Goal: Transaction & Acquisition: Purchase product/service

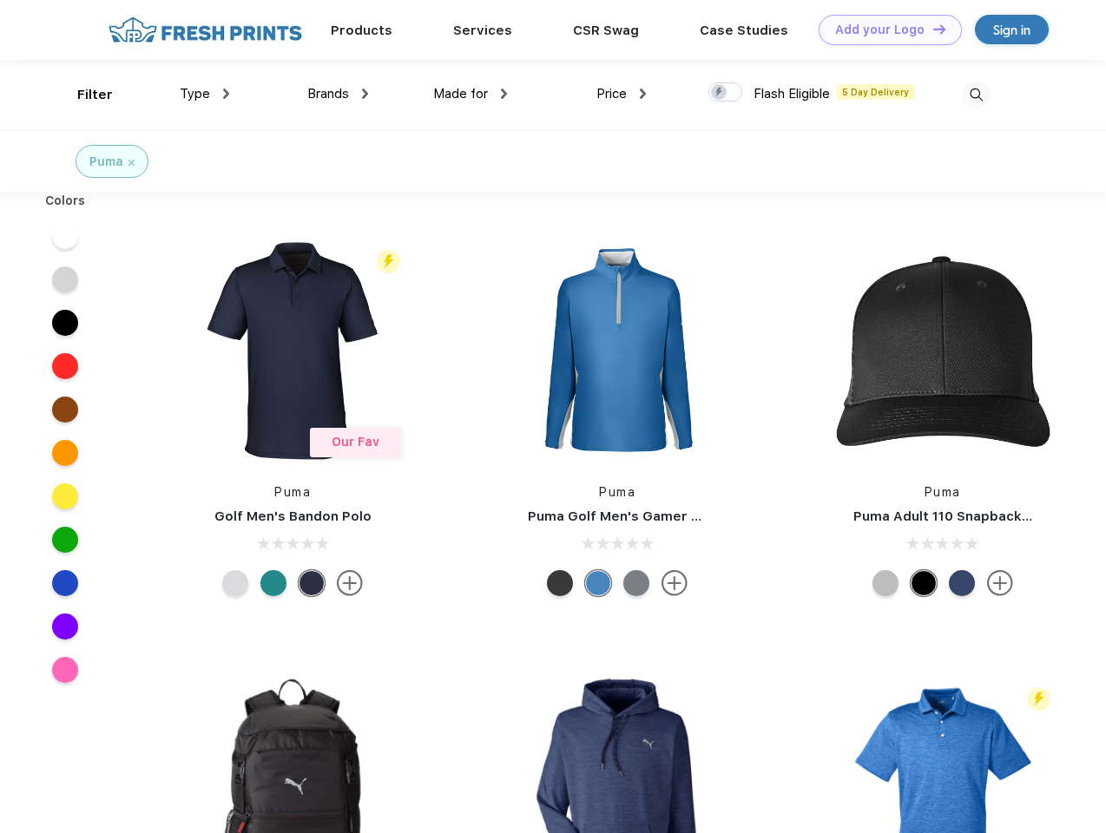
click at [883, 30] on link "Add your Logo Design Tool" at bounding box center [889, 30] width 143 height 30
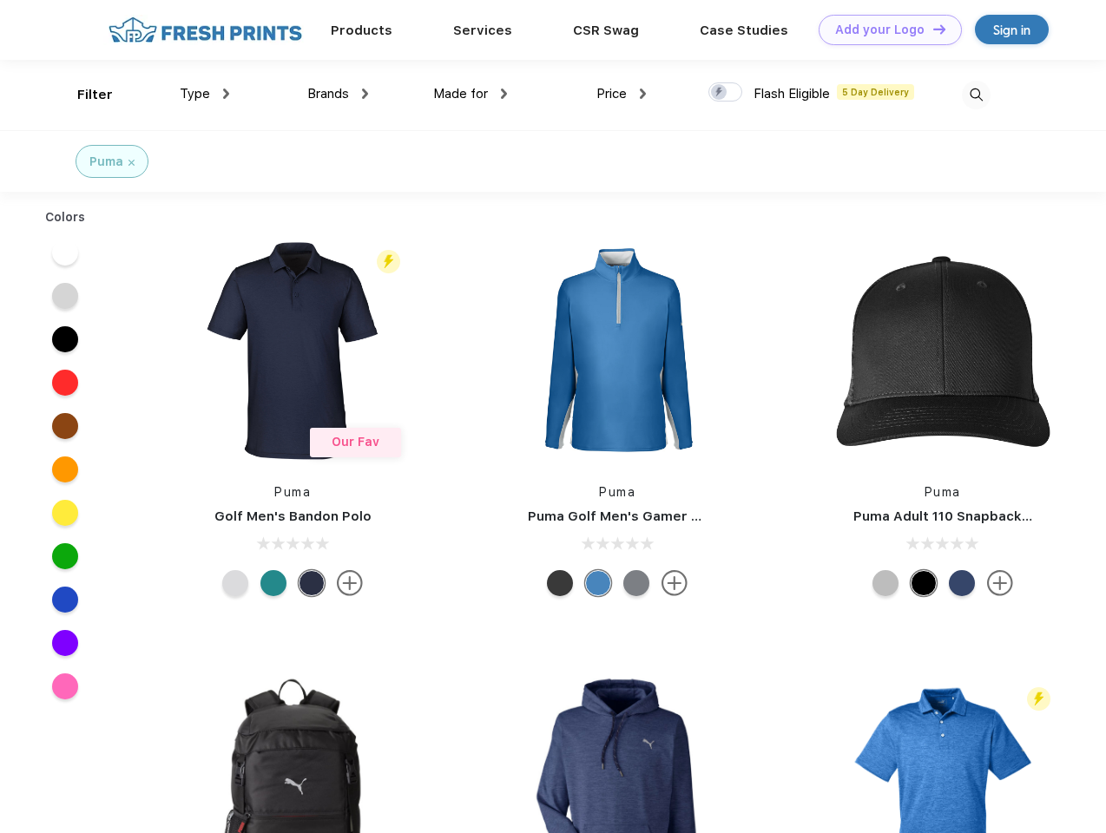
click at [0, 0] on div "Design Tool" at bounding box center [0, 0] width 0 height 0
click at [931, 29] on link "Add your Logo Design Tool" at bounding box center [889, 30] width 143 height 30
click at [83, 95] on div "Filter" at bounding box center [95, 95] width 36 height 20
click at [205, 94] on span "Type" at bounding box center [195, 94] width 30 height 16
click at [338, 94] on span "Brands" at bounding box center [328, 94] width 42 height 16
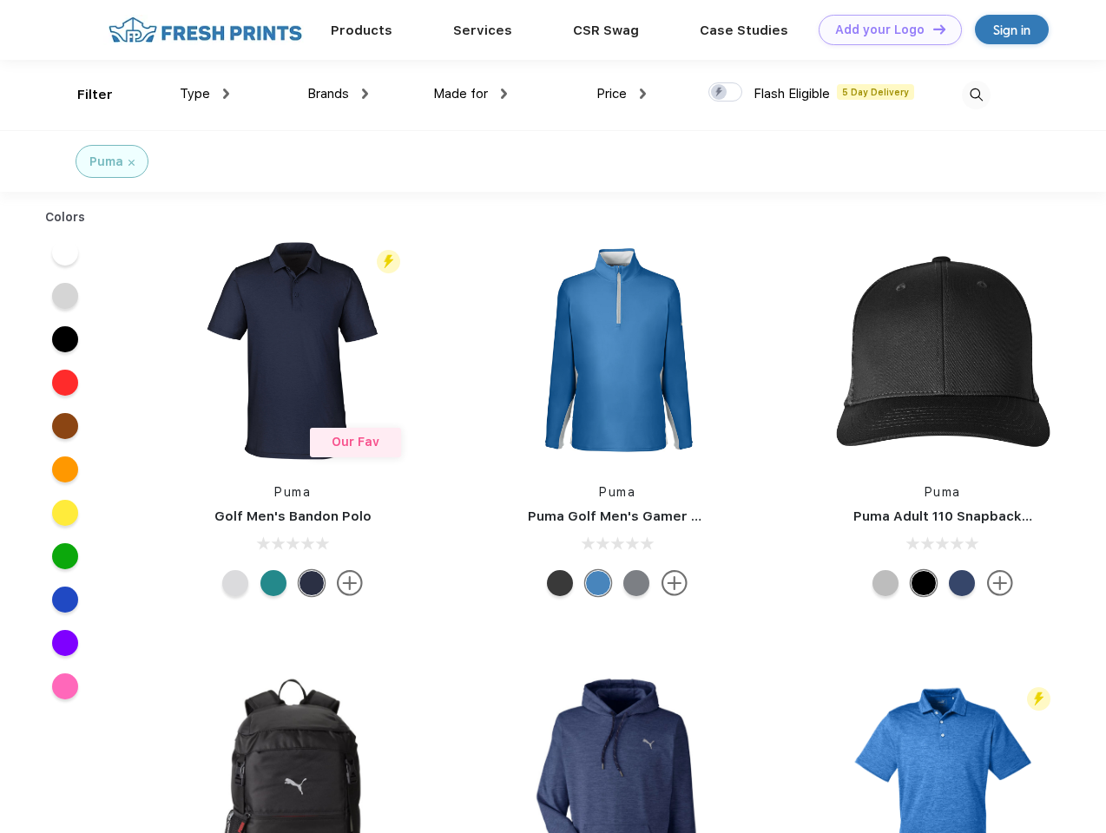
click at [470, 94] on span "Made for" at bounding box center [460, 94] width 55 height 16
click at [621, 94] on span "Price" at bounding box center [611, 94] width 30 height 16
click at [725, 93] on div at bounding box center [725, 91] width 34 height 19
click at [719, 93] on input "checkbox" at bounding box center [713, 87] width 11 height 11
click at [975, 95] on img at bounding box center [976, 95] width 29 height 29
